Goal: Information Seeking & Learning: Learn about a topic

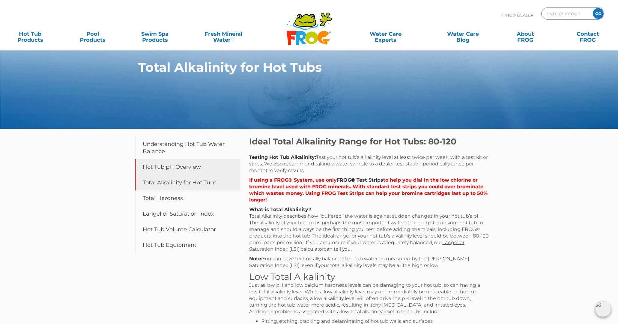
click at [178, 169] on link "Hot Tub pH Overview" at bounding box center [187, 167] width 105 height 16
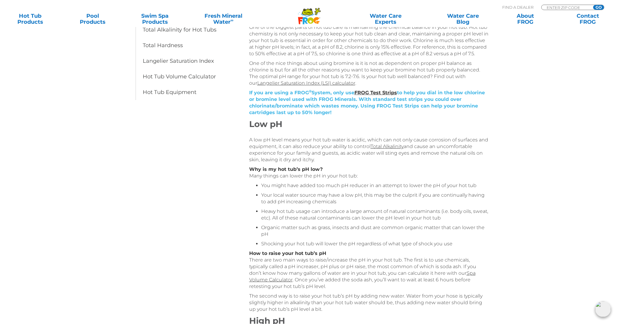
scroll to position [153, 0]
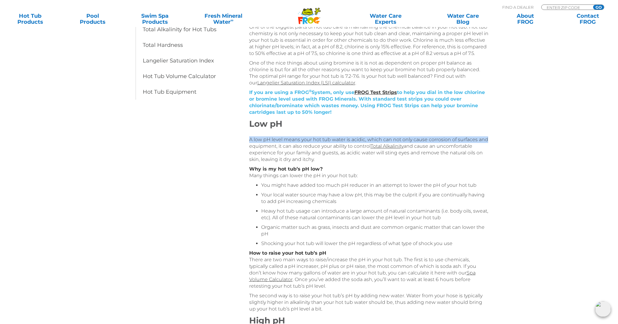
drag, startPoint x: 250, startPoint y: 137, endPoint x: 487, endPoint y: 139, distance: 237.3
click at [487, 139] on p "A low pH level means your hot tub water is acidic, which can not only cause cor…" at bounding box center [369, 149] width 240 height 26
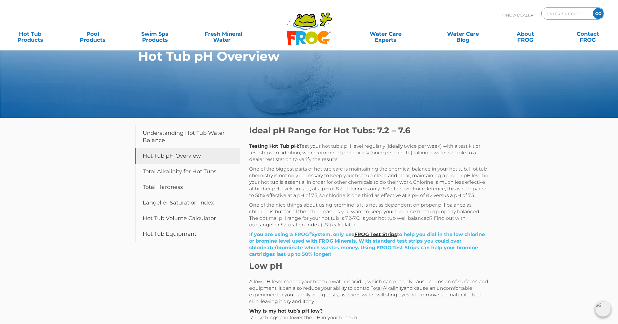
scroll to position [0, 0]
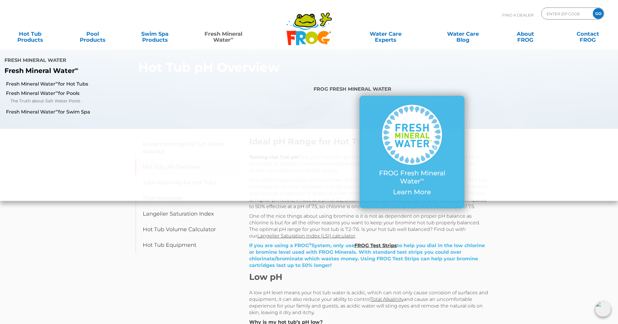
click at [227, 34] on link "Fresh Mineral Water ∞" at bounding box center [223, 34] width 61 height 12
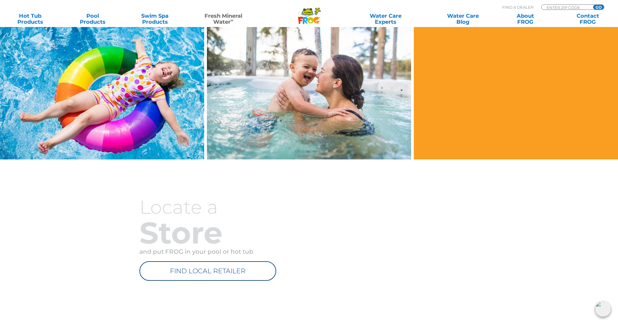
scroll to position [581, 0]
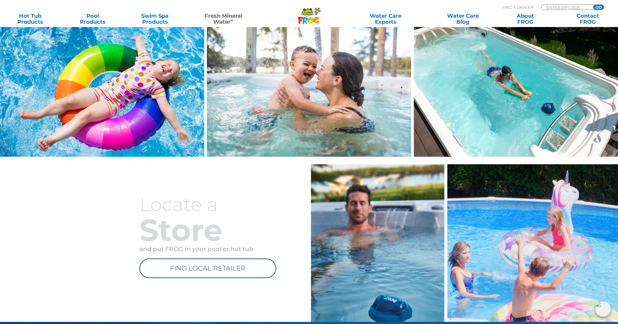
click at [280, 90] on img at bounding box center [309, 88] width 204 height 136
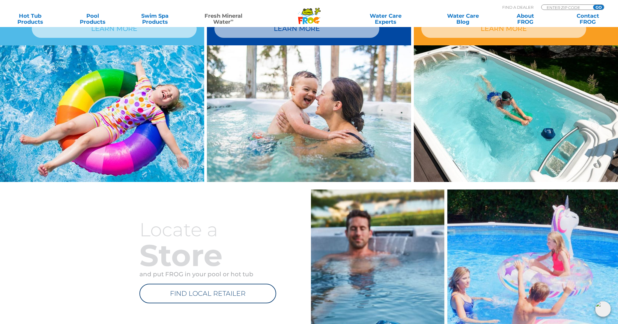
scroll to position [459, 0]
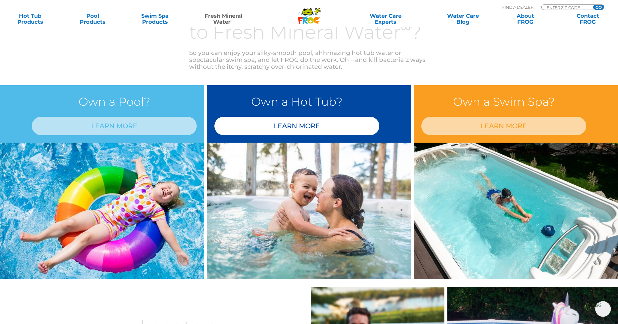
click at [269, 126] on link "LEARN MORE" at bounding box center [296, 126] width 165 height 18
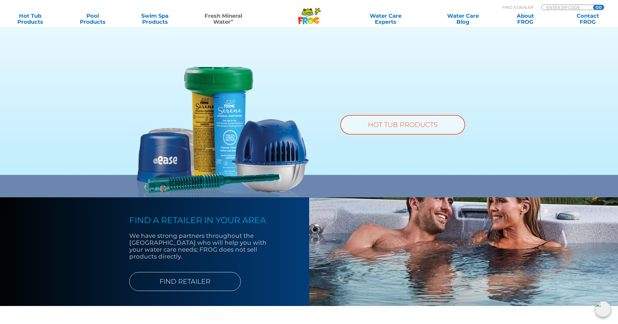
scroll to position [459, 0]
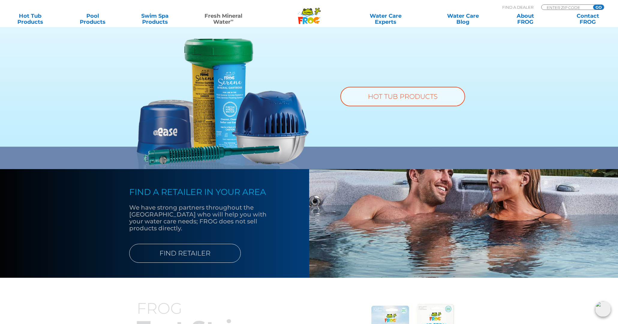
click at [388, 83] on p "HOT TUB PRODUCTS" at bounding box center [402, 93] width 157 height 25
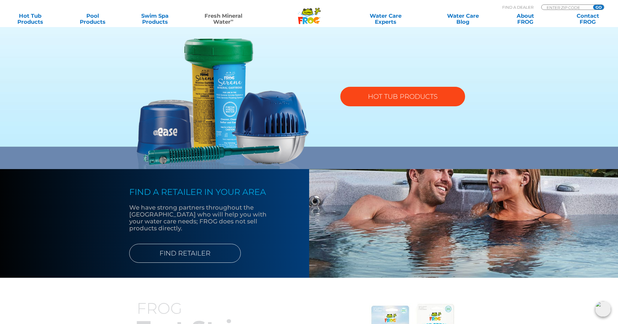
click at [381, 93] on link "HOT TUB PRODUCTS" at bounding box center [402, 96] width 125 height 19
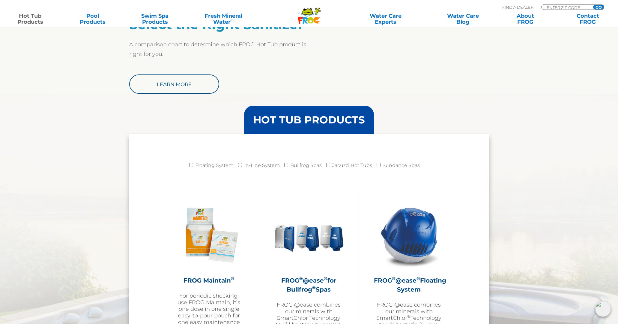
scroll to position [618, 0]
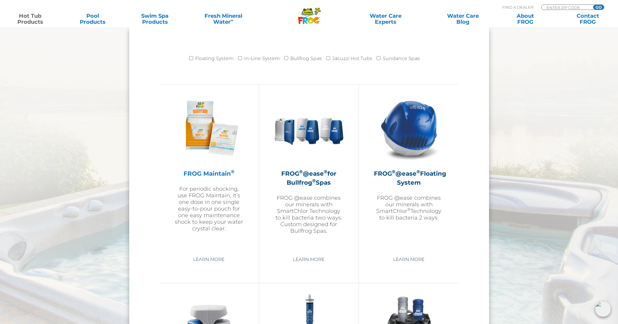
click at [217, 173] on h2 "FROG Maintain ®" at bounding box center [209, 173] width 70 height 9
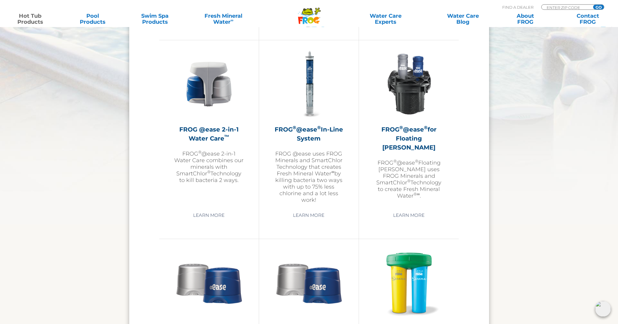
scroll to position [863, 0]
